Goal: Task Accomplishment & Management: Manage account settings

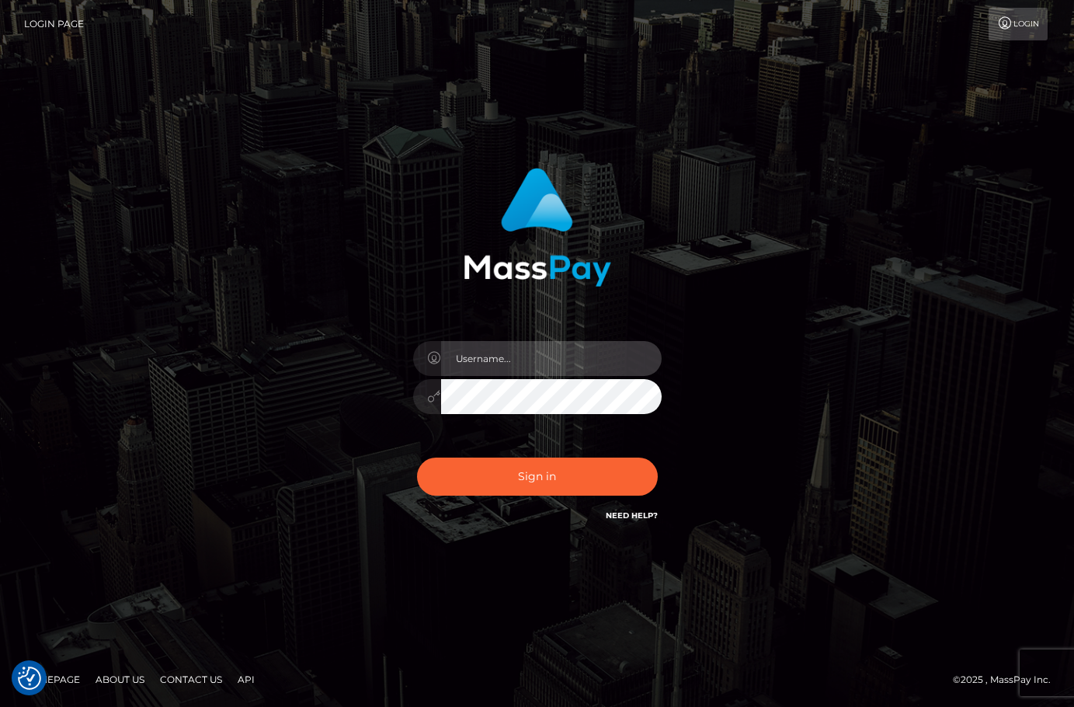
type input "christianc.xcite"
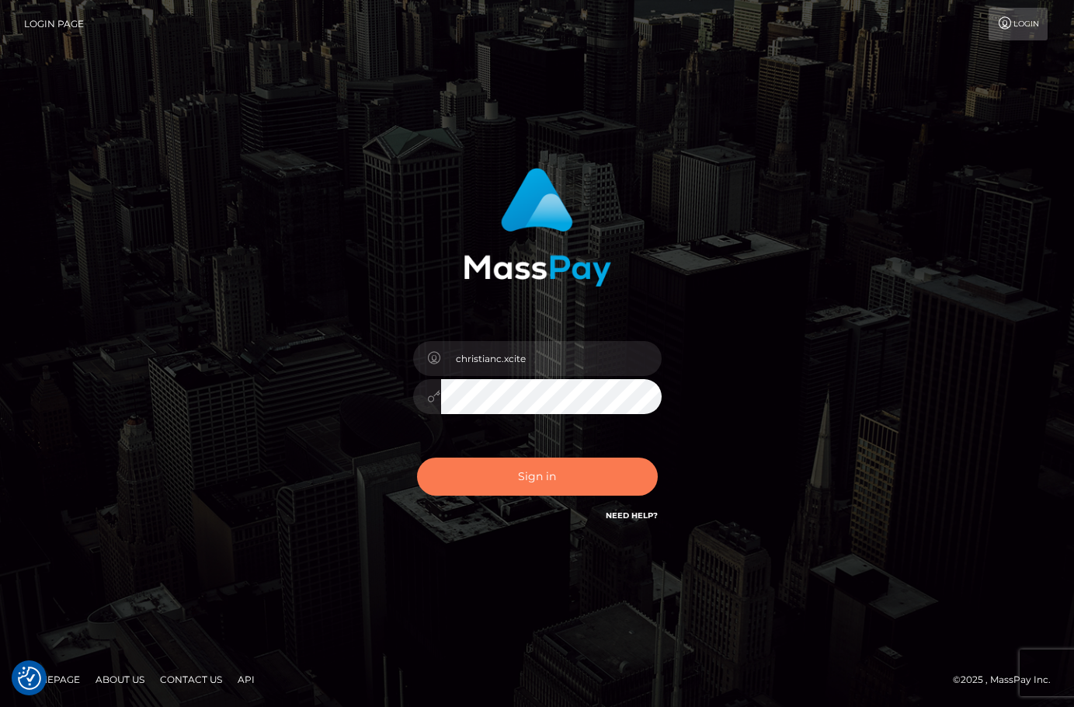
drag, startPoint x: 558, startPoint y: 484, endPoint x: 569, endPoint y: 565, distance: 81.5
click at [558, 486] on button "Sign in" at bounding box center [537, 477] width 241 height 38
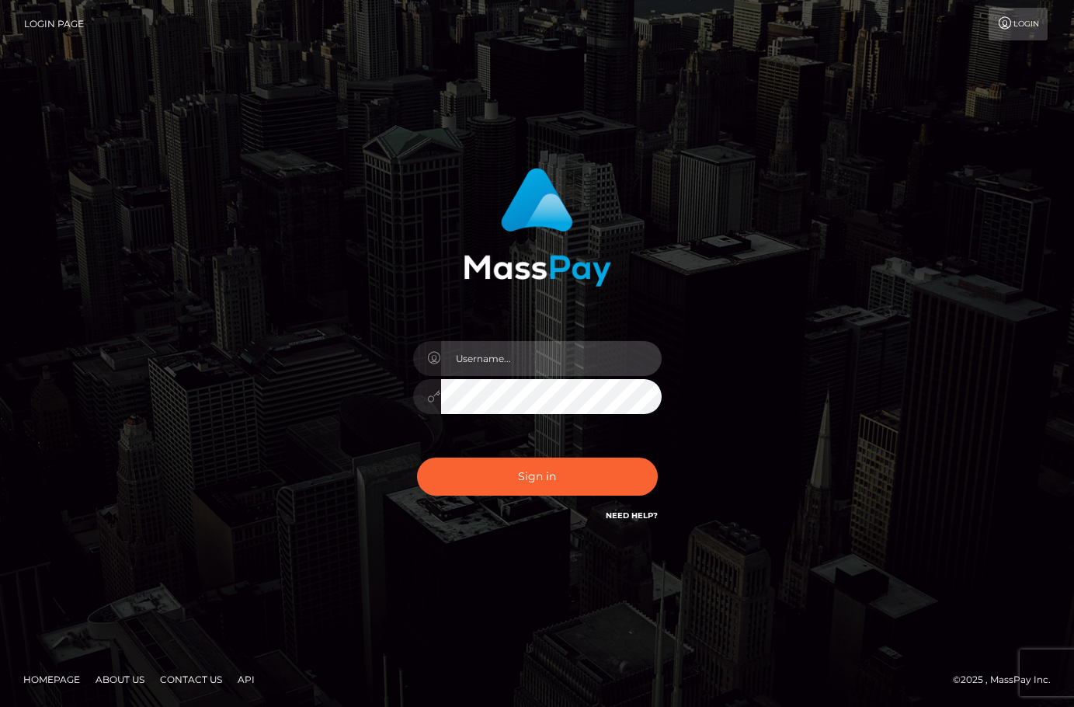
click at [551, 358] on input "text" at bounding box center [551, 358] width 221 height 35
type input "christianc.xcite"
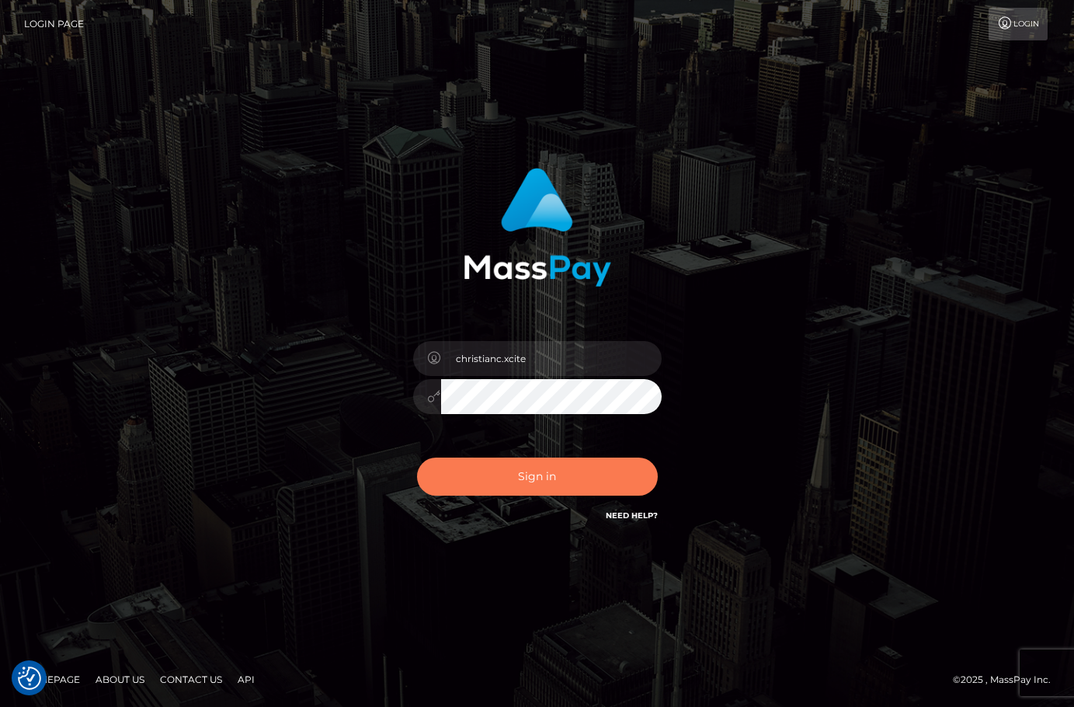
click at [581, 472] on button "Sign in" at bounding box center [537, 477] width 241 height 38
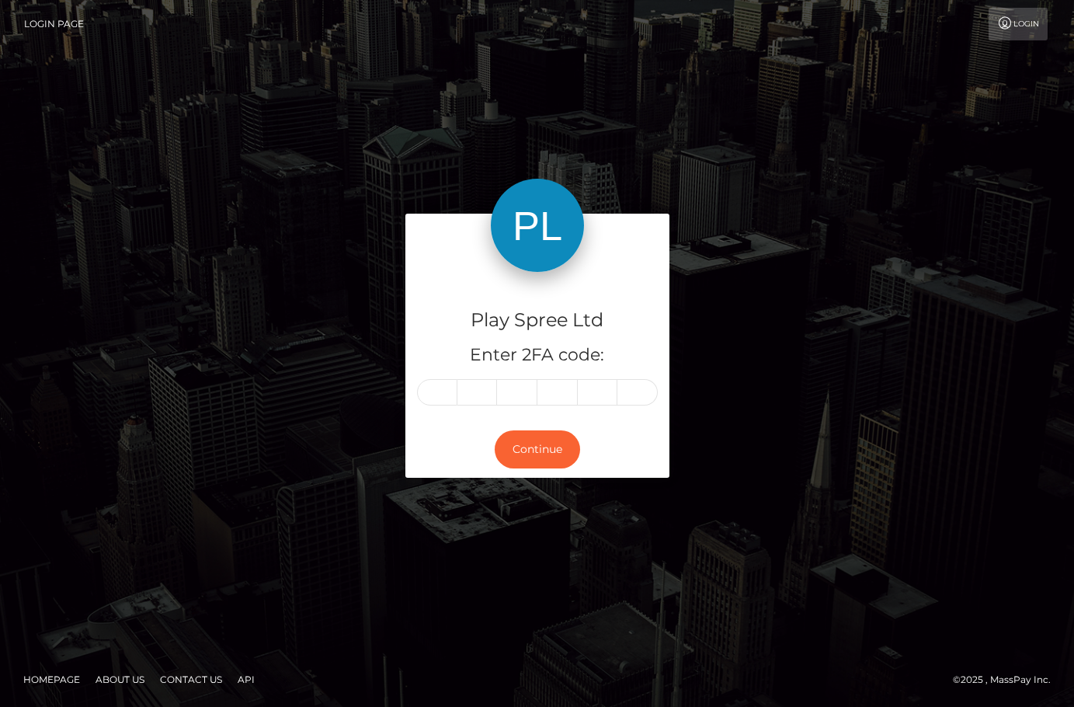
type input "1"
type input "4"
type input "0"
type input "8"
type input "7"
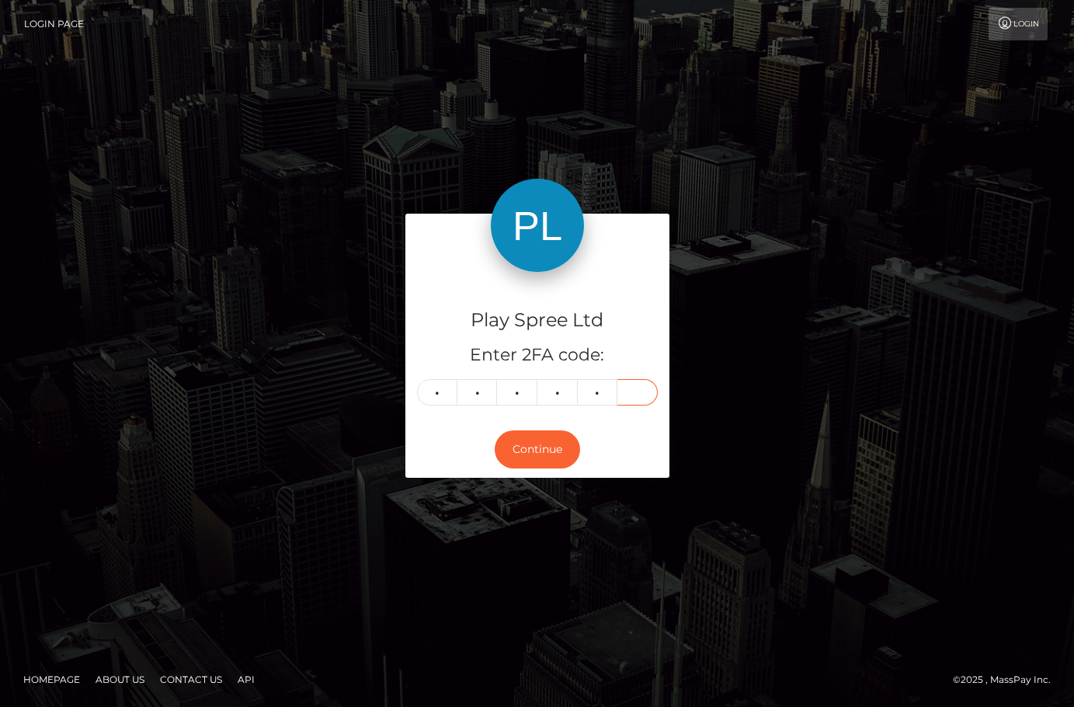
type input "7"
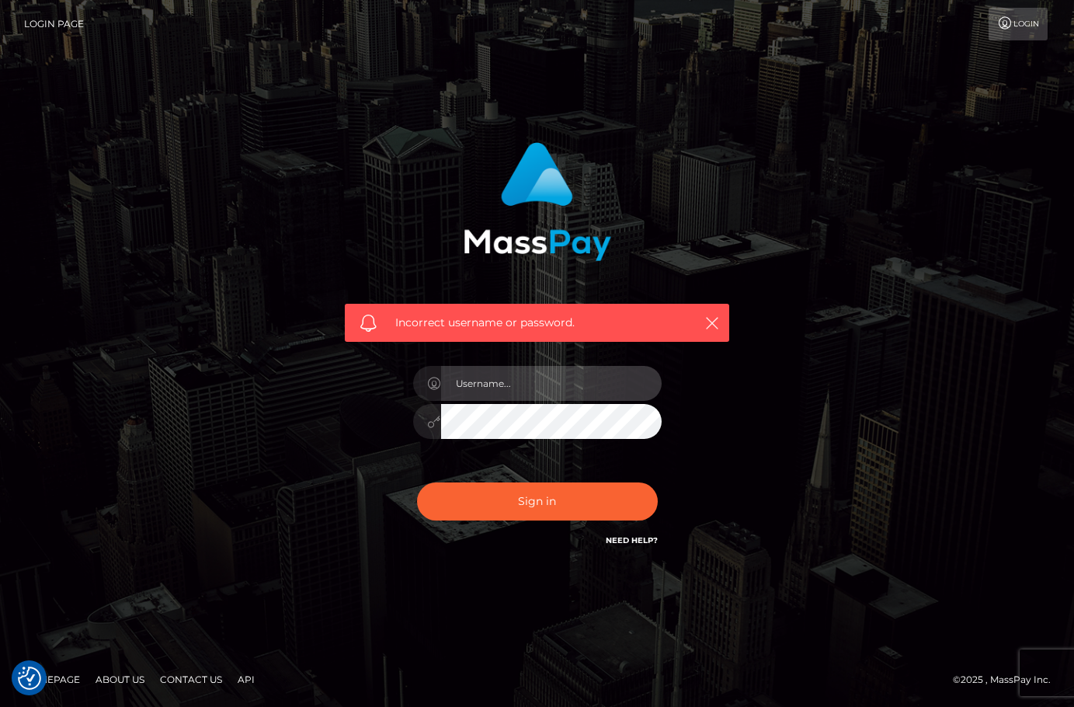
click at [547, 389] on input "text" at bounding box center [551, 383] width 221 height 35
type input "christianc.xcite"
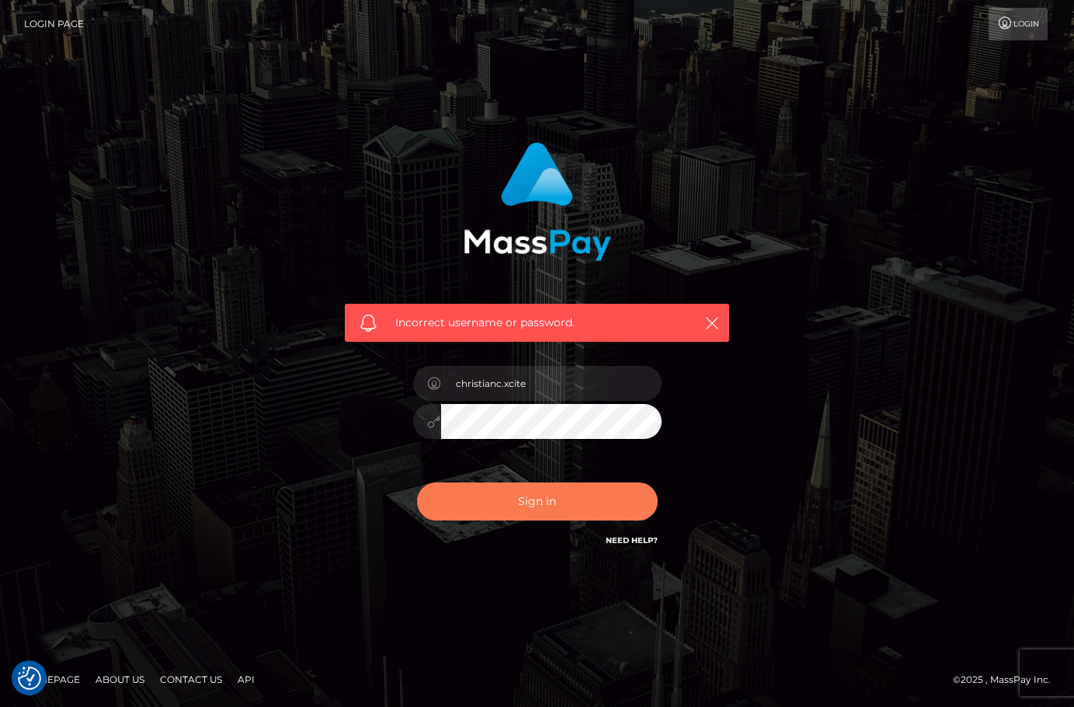
click at [569, 498] on button "Sign in" at bounding box center [537, 501] width 241 height 38
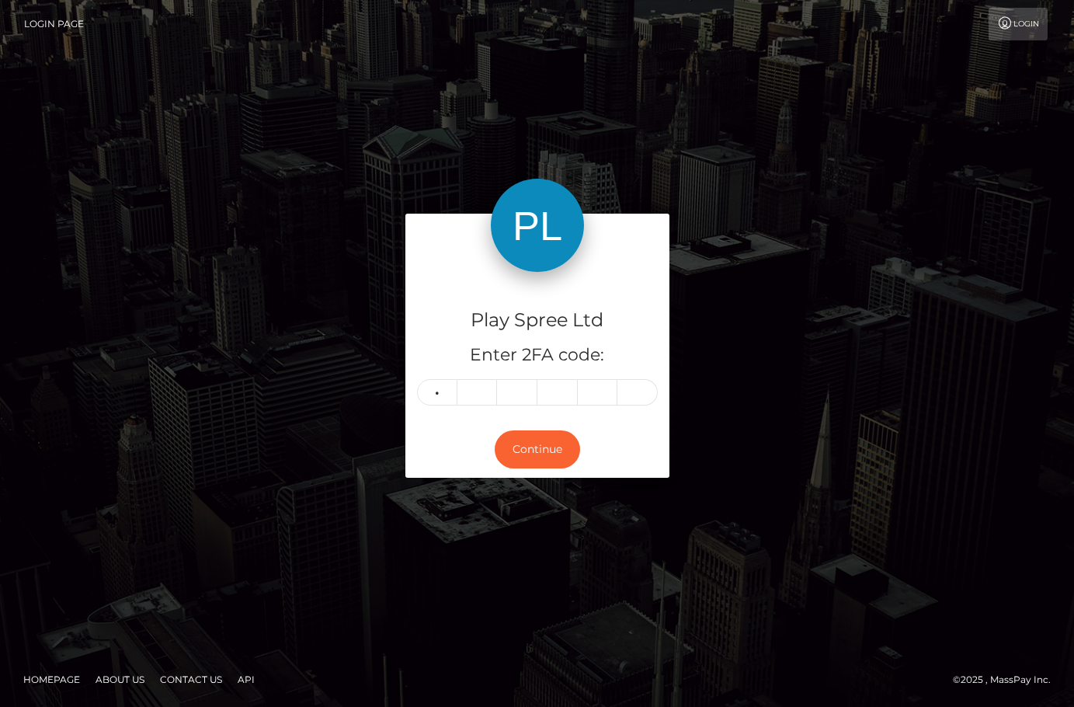
type input "0"
type input "9"
type input "4"
type input "9"
type input "7"
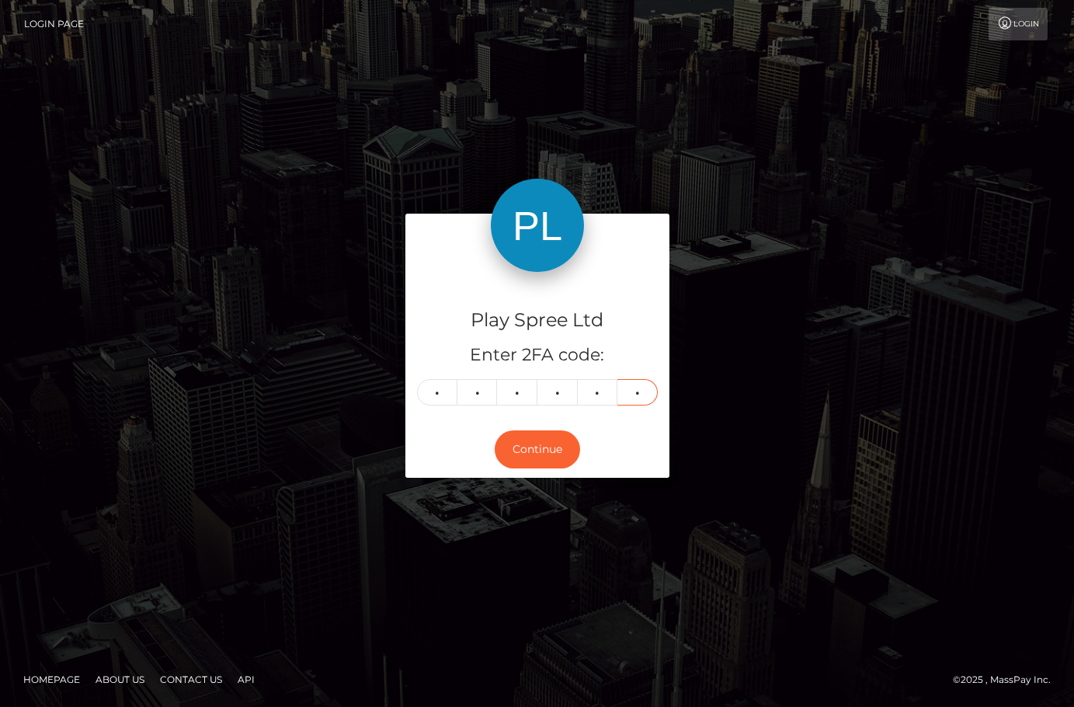
type input "4"
drag, startPoint x: 1016, startPoint y: 147, endPoint x: 1023, endPoint y: 117, distance: 31.1
click at [1016, 147] on div "Play Spree Ltd Enter 2FA code: 0 9 4 9 7 4 094974 Continue" at bounding box center [537, 353] width 1074 height 512
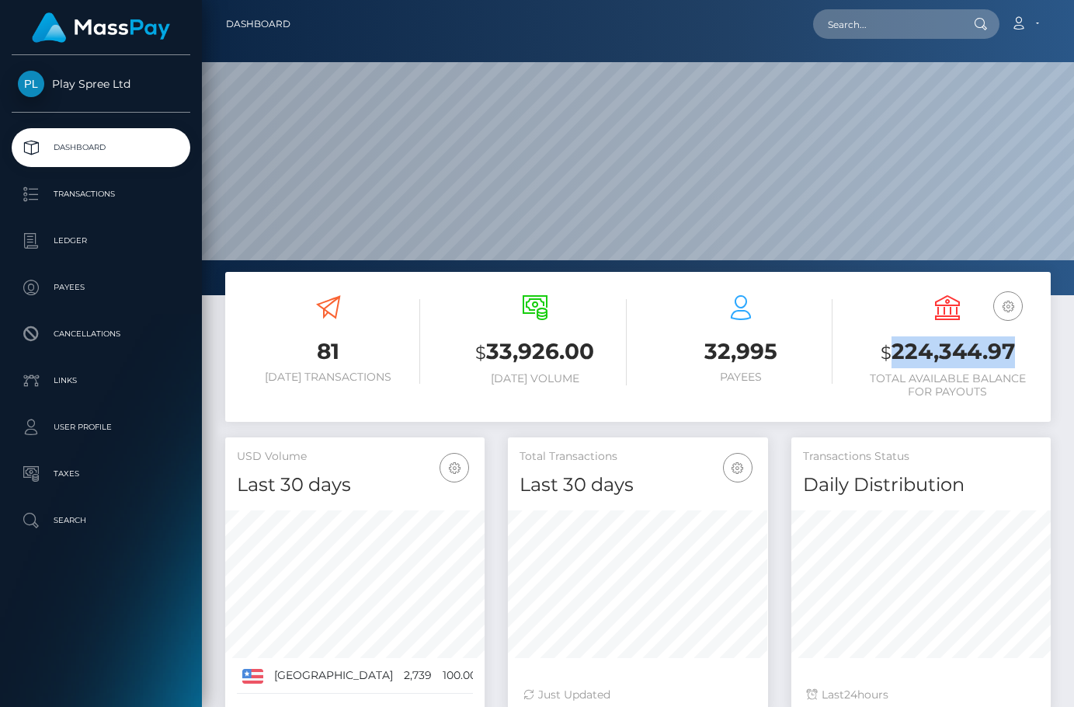
scroll to position [276, 260]
